Goal: Task Accomplishment & Management: Manage account settings

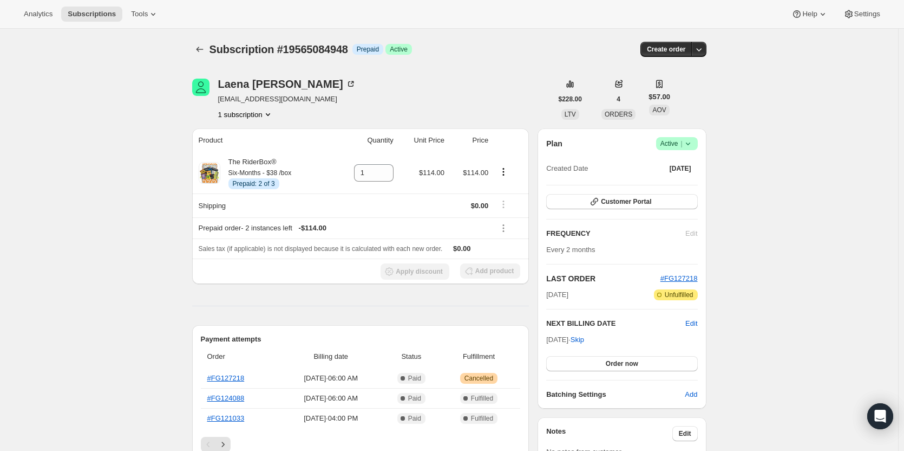
click at [689, 146] on icon at bounding box center [688, 143] width 11 height 11
click at [681, 177] on button "Cancel subscription" at bounding box center [681, 182] width 68 height 17
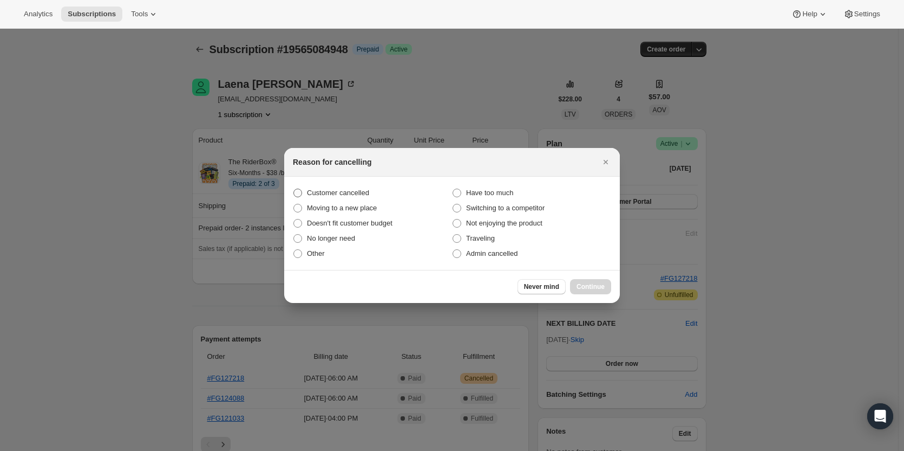
click at [356, 193] on span "Customer cancelled" at bounding box center [338, 192] width 62 height 8
click at [294, 189] on input "Customer cancelled" at bounding box center [294, 188] width 1 height 1
radio input "true"
click at [583, 286] on span "Continue" at bounding box center [591, 286] width 28 height 9
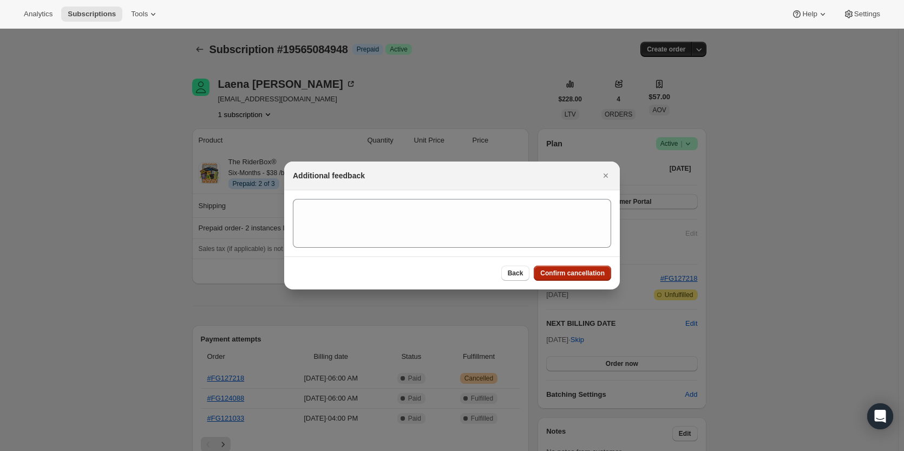
click at [581, 273] on span "Confirm cancellation" at bounding box center [572, 273] width 64 height 9
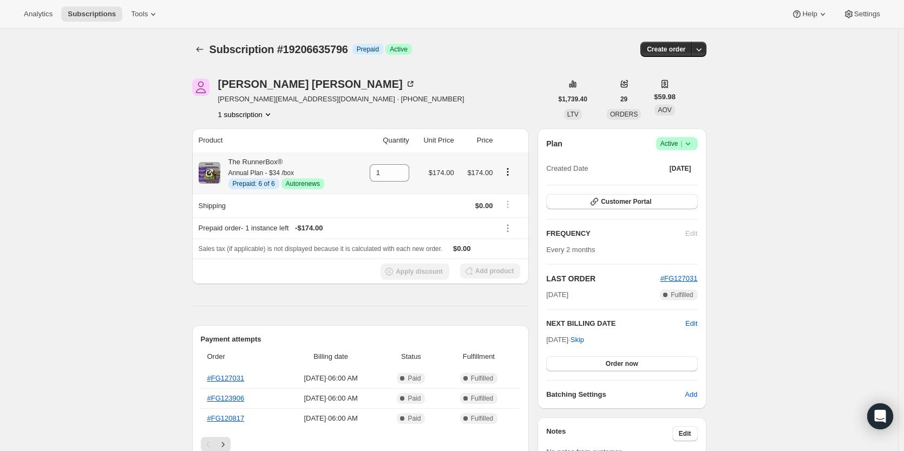
click at [512, 175] on icon "Product actions" at bounding box center [508, 171] width 11 height 11
click at [505, 188] on span "Disable Autorenew" at bounding box center [510, 192] width 58 height 8
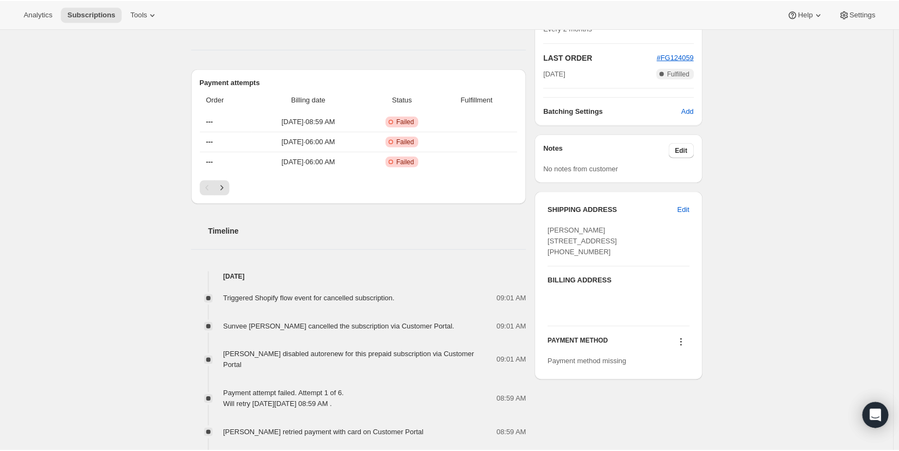
scroll to position [271, 0]
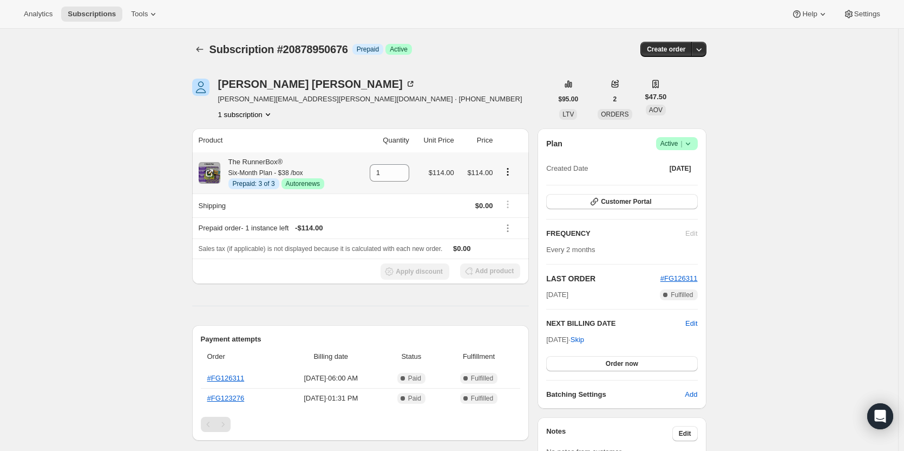
click at [510, 169] on icon "Product actions" at bounding box center [508, 171] width 11 height 11
click at [506, 185] on button "Disable Autorenew" at bounding box center [510, 192] width 65 height 17
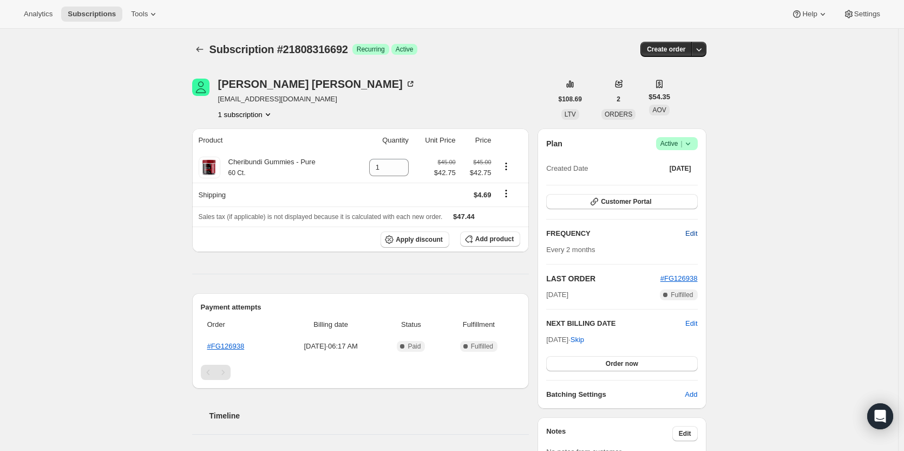
click at [700, 239] on button "Edit" at bounding box center [691, 233] width 25 height 17
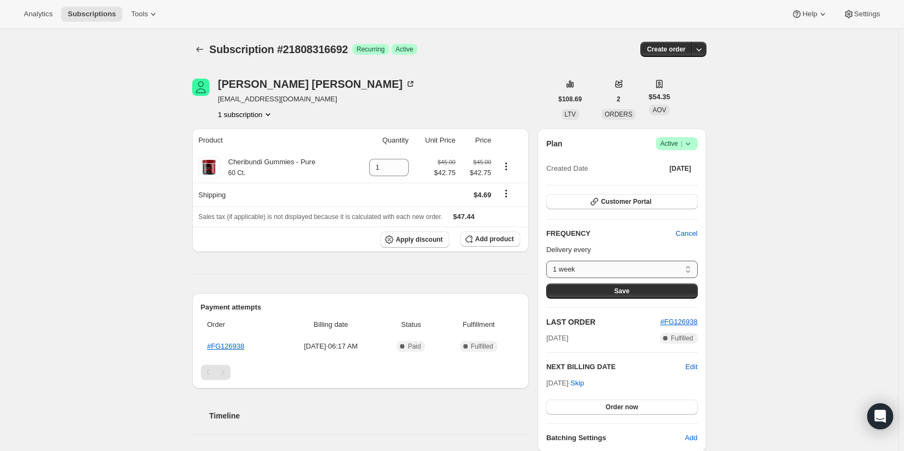
drag, startPoint x: 600, startPoint y: 267, endPoint x: 591, endPoint y: 274, distance: 11.6
click at [599, 267] on select "1 week 2 weeks 1 month 2 months Custom..." at bounding box center [621, 268] width 151 height 17
select select "MONTH#1"
click at [549, 260] on select "1 week 2 weeks 1 month 2 months Custom..." at bounding box center [621, 268] width 151 height 17
click at [596, 295] on button "Save" at bounding box center [621, 290] width 151 height 15
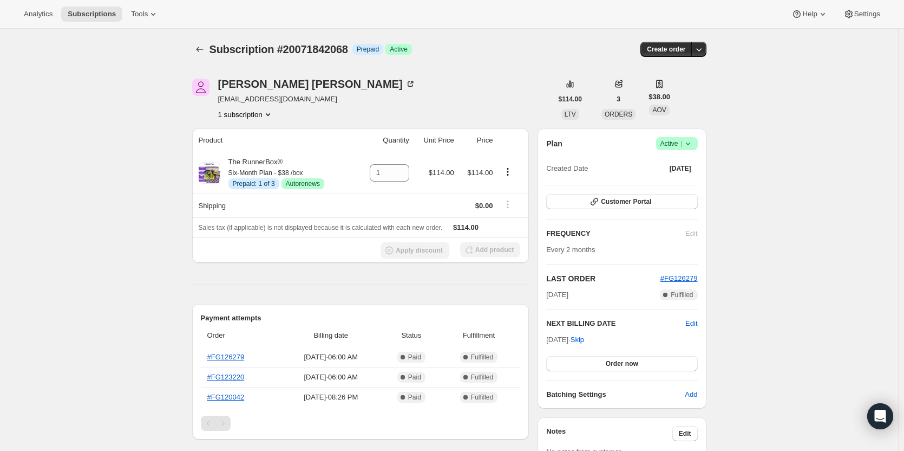
click at [694, 145] on icon at bounding box center [688, 143] width 11 height 11
click at [684, 182] on span "Cancel subscription" at bounding box center [680, 183] width 61 height 8
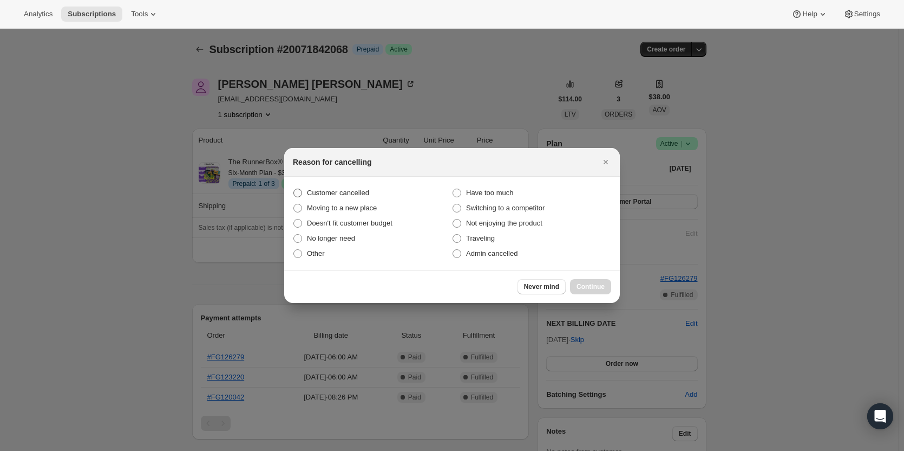
click at [330, 195] on span "Customer cancelled" at bounding box center [338, 192] width 62 height 8
click at [294, 189] on input "Customer cancelled" at bounding box center [294, 188] width 1 height 1
radio input "true"
click at [591, 292] on button "Continue" at bounding box center [590, 286] width 41 height 15
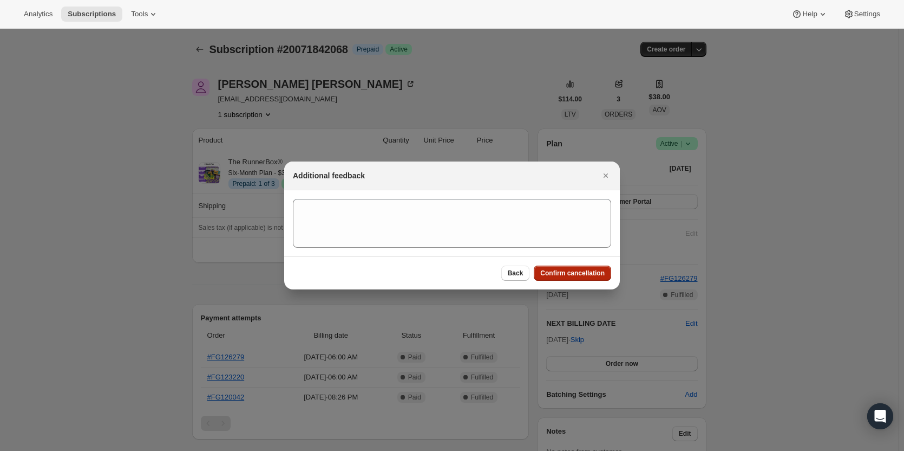
click at [584, 276] on span "Confirm cancellation" at bounding box center [572, 273] width 64 height 9
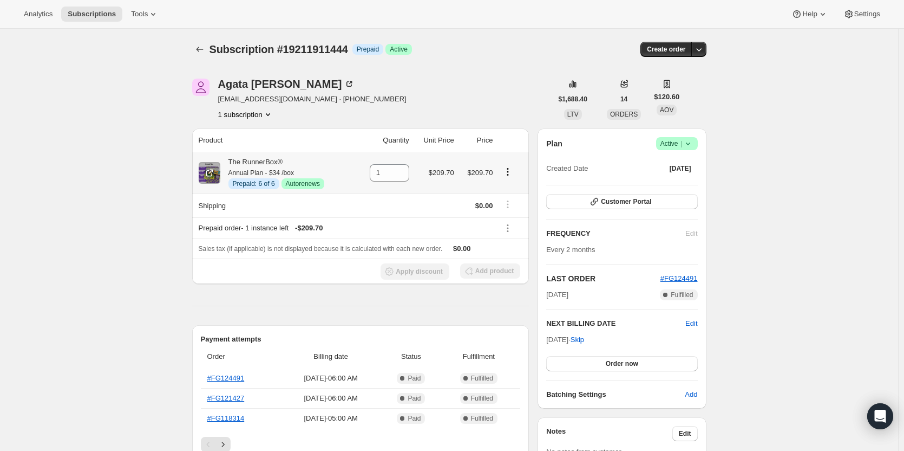
click at [513, 169] on icon "Product actions" at bounding box center [508, 171] width 11 height 11
click at [506, 190] on span "Disable Autorenew" at bounding box center [510, 192] width 58 height 8
